Goal: Information Seeking & Learning: Learn about a topic

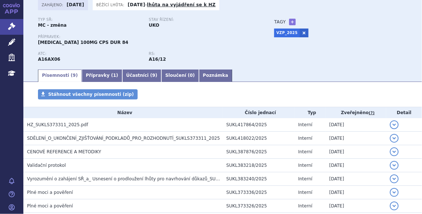
scroll to position [75, 0]
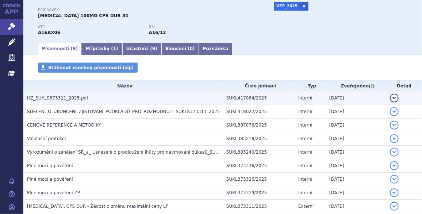
click at [193, 96] on h3 "HZ_SUKLS373311_2025.pdf" at bounding box center [125, 97] width 196 height 7
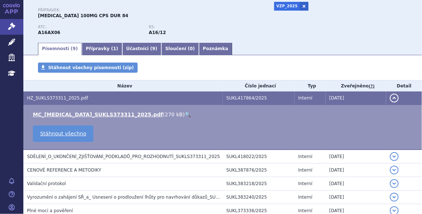
click at [185, 114] on link "🔍" at bounding box center [188, 114] width 6 height 6
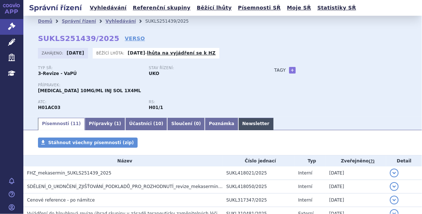
click at [238, 126] on link "Newsletter" at bounding box center [255, 124] width 35 height 12
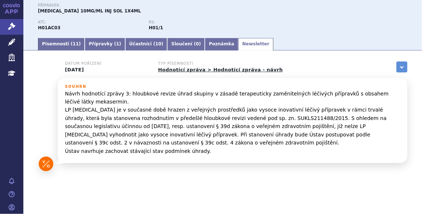
scroll to position [84, 0]
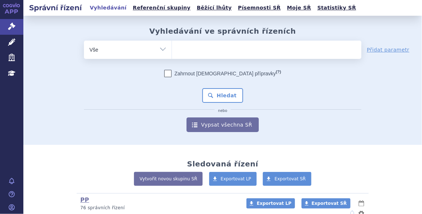
click at [102, 91] on div "Zahrnout bratrské přípravky (?) Hledat nebo Vypsat všechna SŘ" at bounding box center [222, 101] width 277 height 62
click at [141, 46] on select "Vše Spisová značka Typ SŘ Přípravek/SUKL kód Účastník/Držitel" at bounding box center [128, 49] width 88 height 16
click at [59, 74] on div "odstranit Vše Spisová značka Typ SŘ" at bounding box center [222, 86] width 369 height 91
click at [73, 83] on div "odstranit Vše Spisová značka Typ SŘ" at bounding box center [222, 86] width 369 height 91
click at [88, 74] on div "Zahrnout bratrské přípravky (?)" at bounding box center [222, 73] width 277 height 7
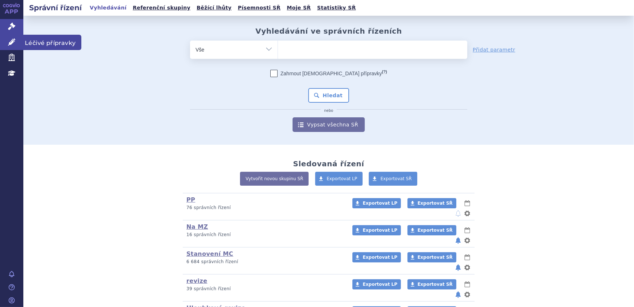
click at [14, 37] on link "Léčivé přípravky" at bounding box center [11, 42] width 23 height 15
click at [16, 25] on link "Správní řízení" at bounding box center [11, 26] width 23 height 15
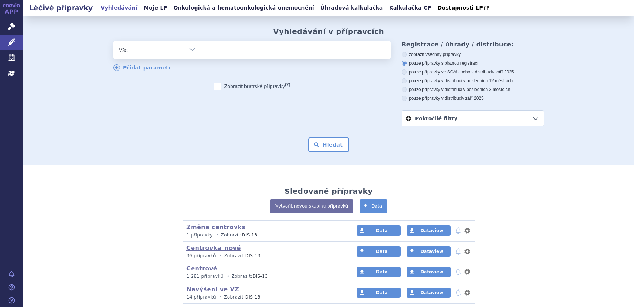
click at [212, 50] on ul at bounding box center [295, 48] width 189 height 15
click at [201, 50] on select at bounding box center [201, 50] width 0 height 18
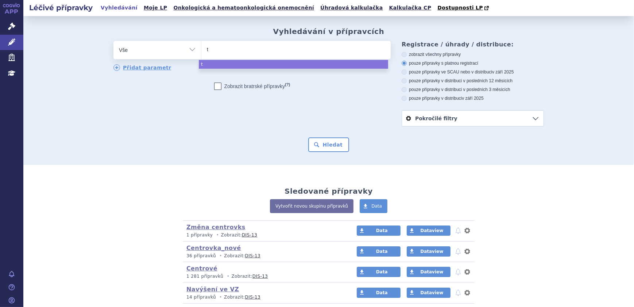
type input "te"
type input "tec"
type input "tecfi"
type input "tecfid"
type input "tecfider"
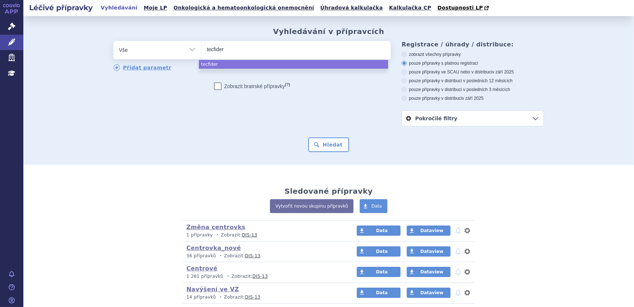
type input "[MEDICAL_DATA]"
select select "tecfidera"
click at [325, 143] on button "Hledat" at bounding box center [328, 144] width 41 height 15
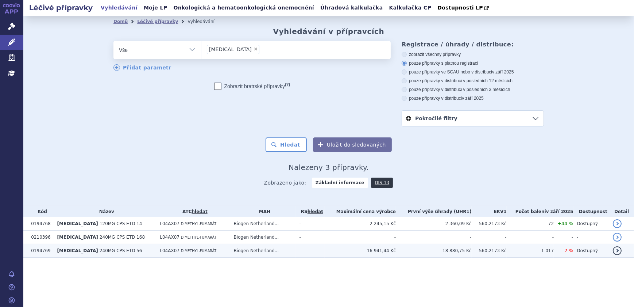
click at [160, 252] on span "L04AX07" at bounding box center [170, 250] width 20 height 5
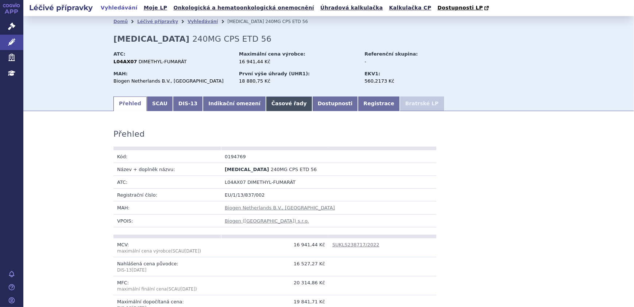
click at [274, 106] on link "Časové řady" at bounding box center [289, 103] width 46 height 15
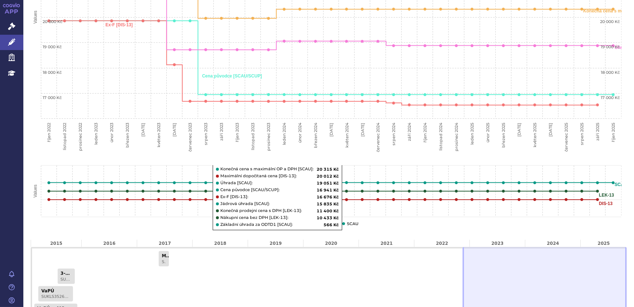
scroll to position [332, 0]
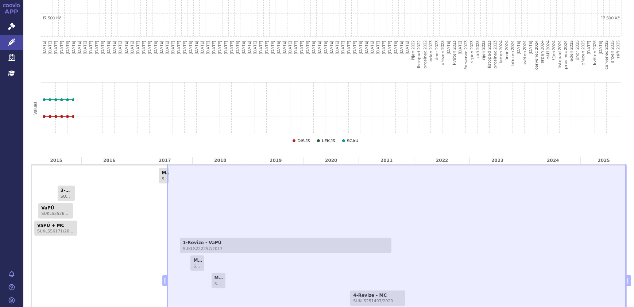
drag, startPoint x: 457, startPoint y: 280, endPoint x: 151, endPoint y: 267, distance: 305.8
click at [144, 270] on div "MC - změna SUKLS121809/2017 3-Revize - MC SUKLS103018/2015 VaPÚ SUKLS35265/2015…" at bounding box center [329, 280] width 596 height 233
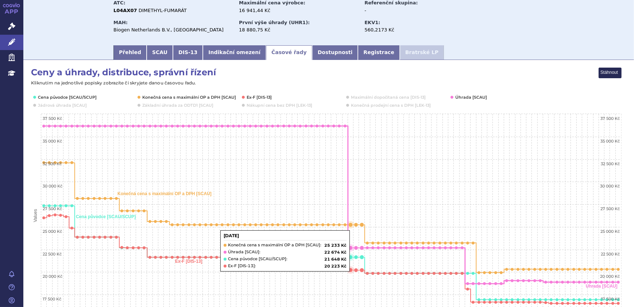
scroll to position [0, 0]
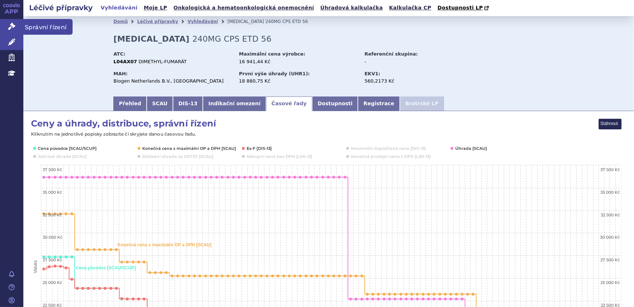
click at [17, 28] on link "Správní řízení" at bounding box center [11, 26] width 23 height 15
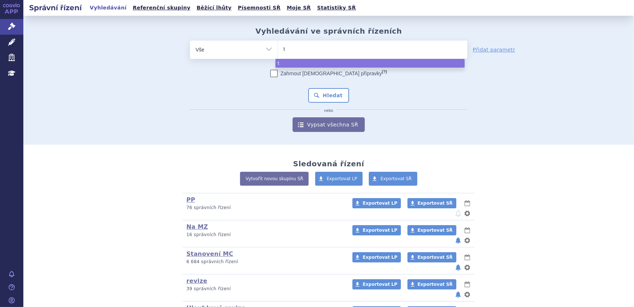
type input "te"
type input "tec"
type input "tecfi"
type input "tecfide"
type input "tecfider"
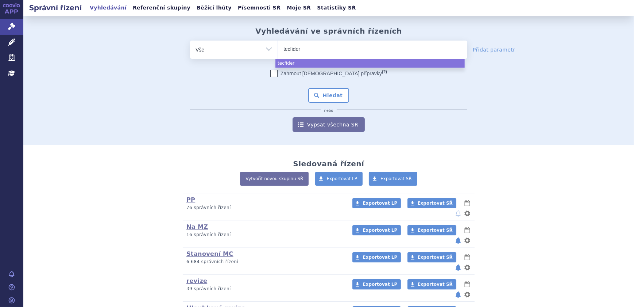
type input "[MEDICAL_DATA]"
select select "[MEDICAL_DATA]"
click at [320, 93] on button "Hledat" at bounding box center [328, 95] width 41 height 15
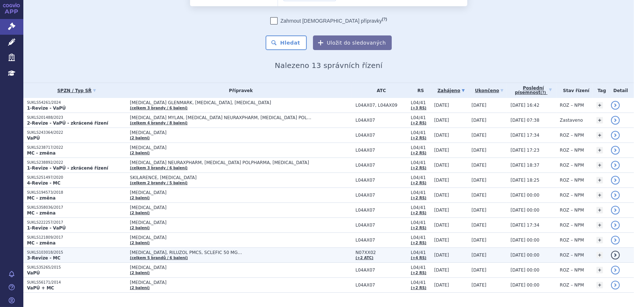
scroll to position [53, 0]
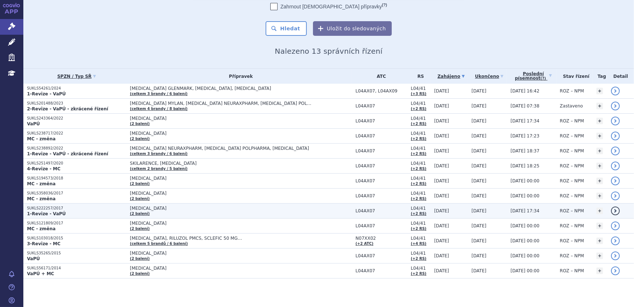
click at [94, 212] on p "1-Revize - VaPÚ" at bounding box center [76, 214] width 99 height 6
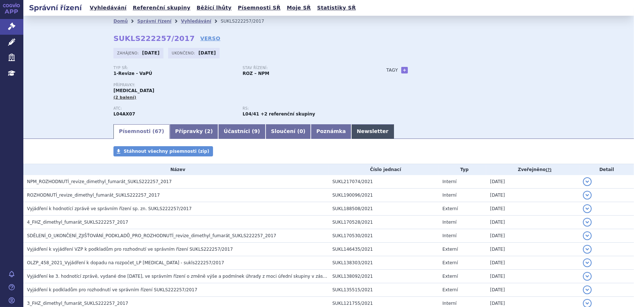
click at [351, 132] on link "Newsletter" at bounding box center [372, 131] width 43 height 15
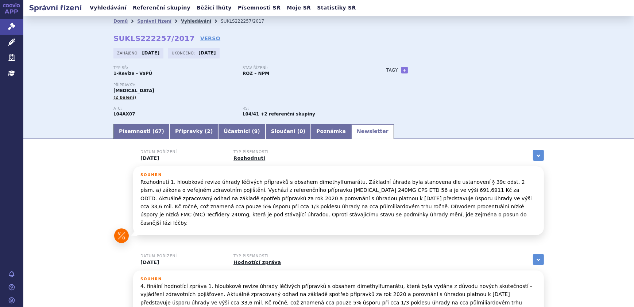
click at [181, 22] on link "Vyhledávání" at bounding box center [196, 21] width 30 height 5
click at [183, 21] on link "Vyhledávání" at bounding box center [196, 21] width 30 height 5
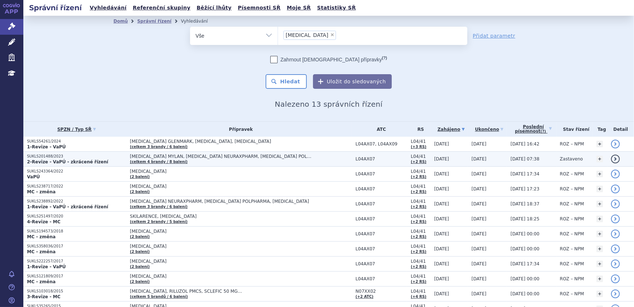
scroll to position [33, 0]
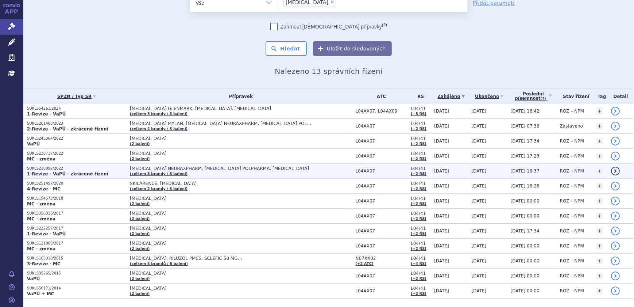
click at [90, 171] on strong "1-Revize - VaPÚ - zkrácené řízení" at bounding box center [67, 173] width 81 height 5
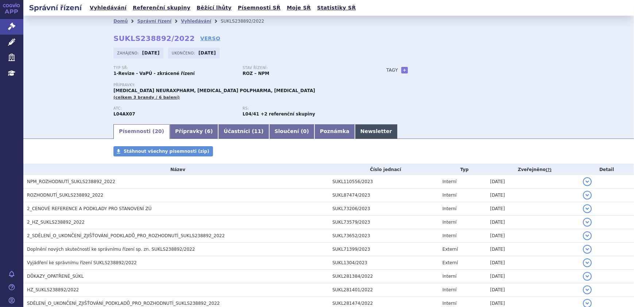
click at [355, 138] on link "Newsletter" at bounding box center [376, 131] width 43 height 15
